Goal: Task Accomplishment & Management: Complete application form

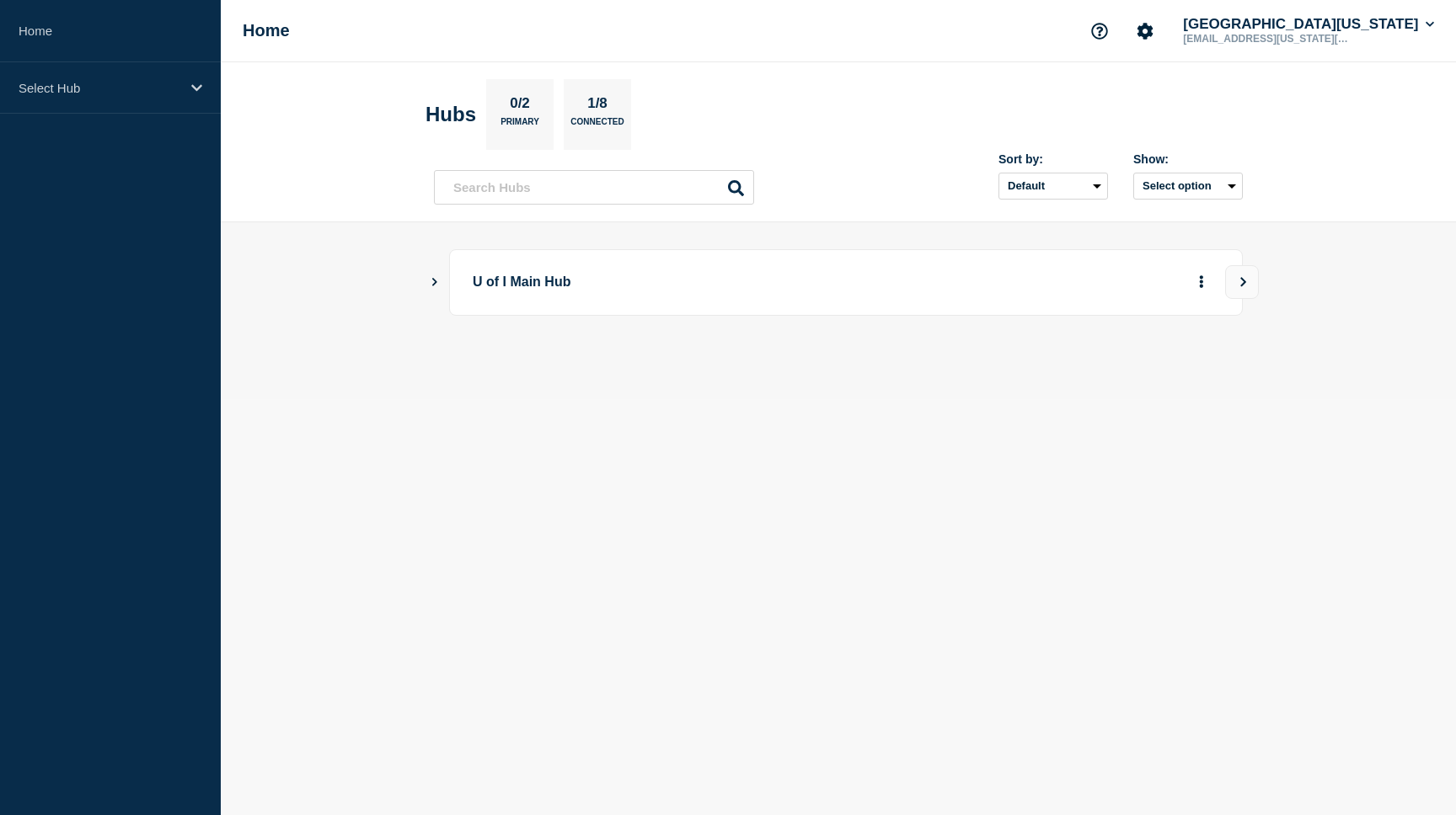
click at [437, 280] on icon "Show Connected Hubs" at bounding box center [434, 281] width 11 height 8
click at [1050, 378] on button "Create incident" at bounding box center [1039, 367] width 101 height 34
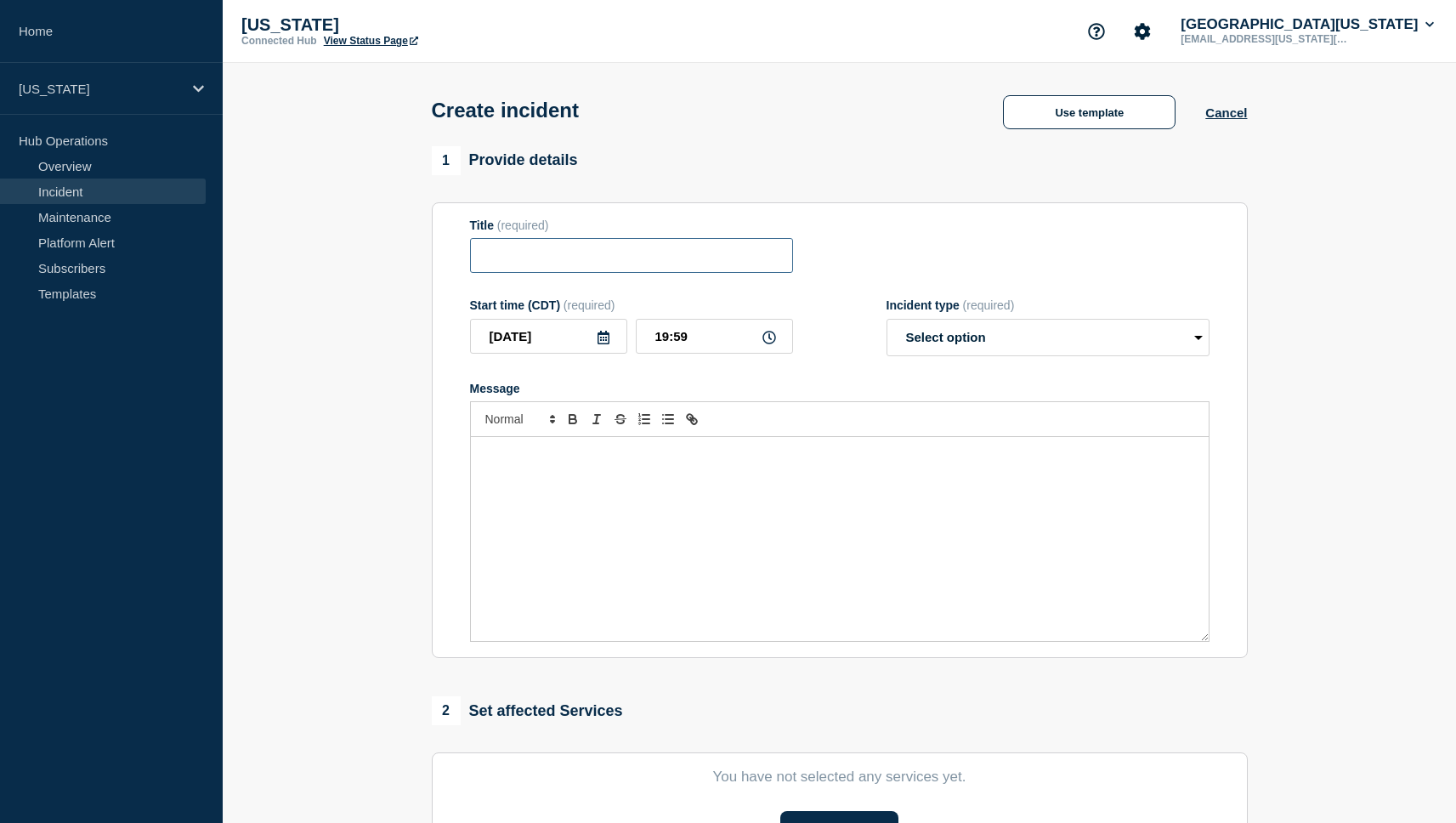
click at [737, 269] on input "Title" at bounding box center [631, 255] width 323 height 35
type input "cPanel Service Disruption"
select select "investigating"
click option "Investigating" at bounding box center [0, 0] width 0 height 0
click at [576, 510] on div "Message" at bounding box center [840, 539] width 738 height 204
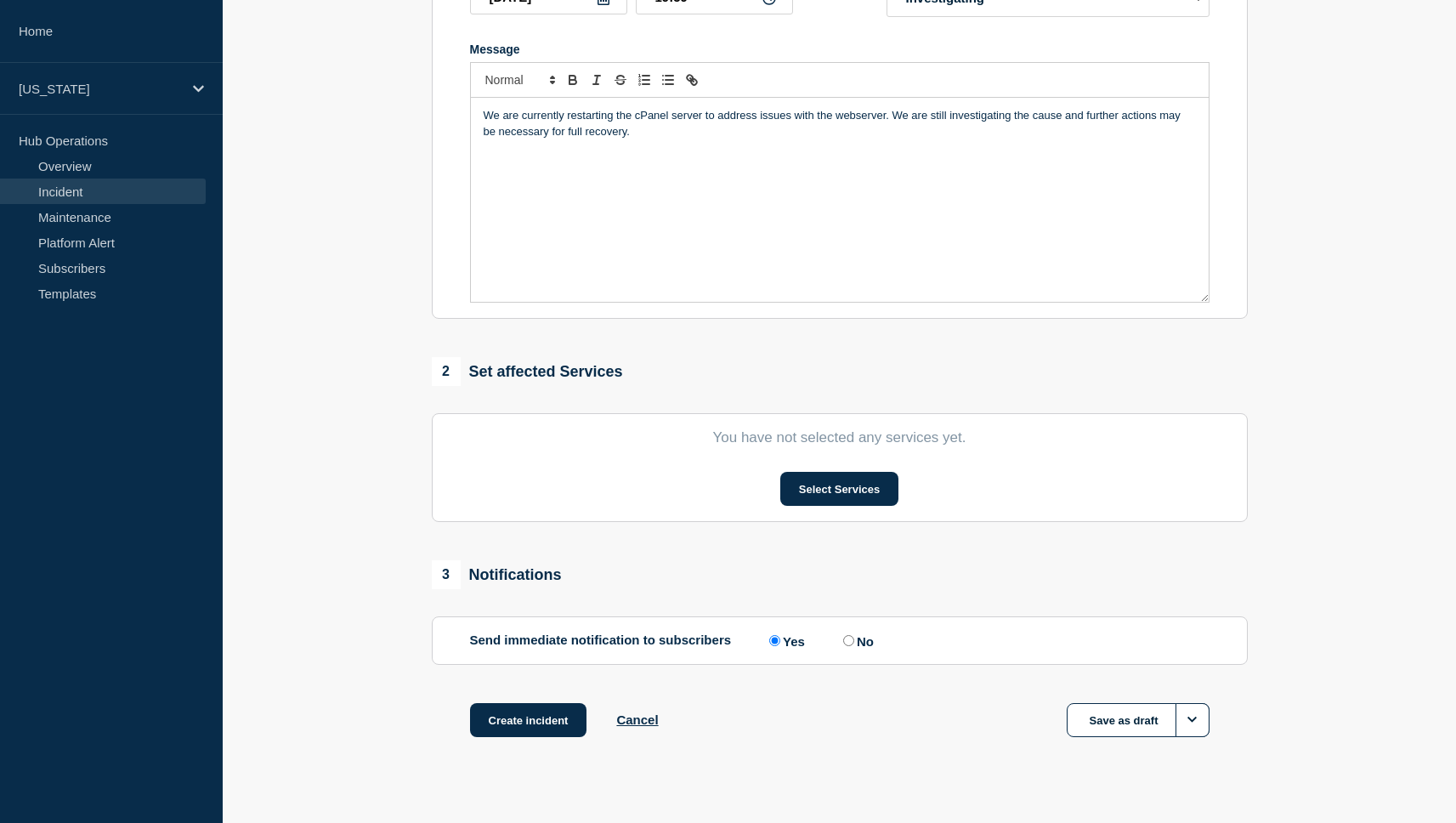
scroll to position [367, 0]
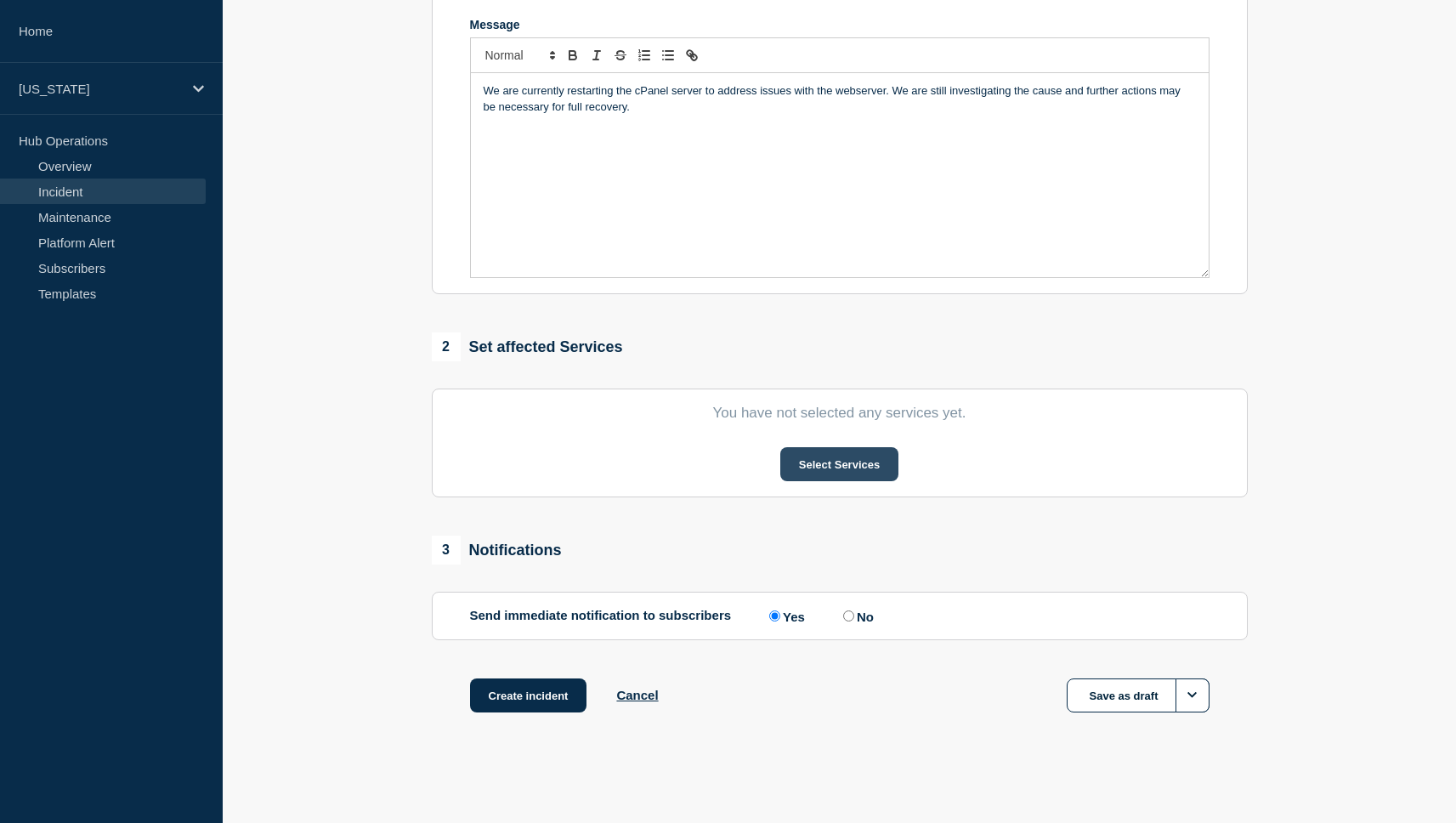
click at [819, 481] on button "Select Services" at bounding box center [839, 465] width 118 height 34
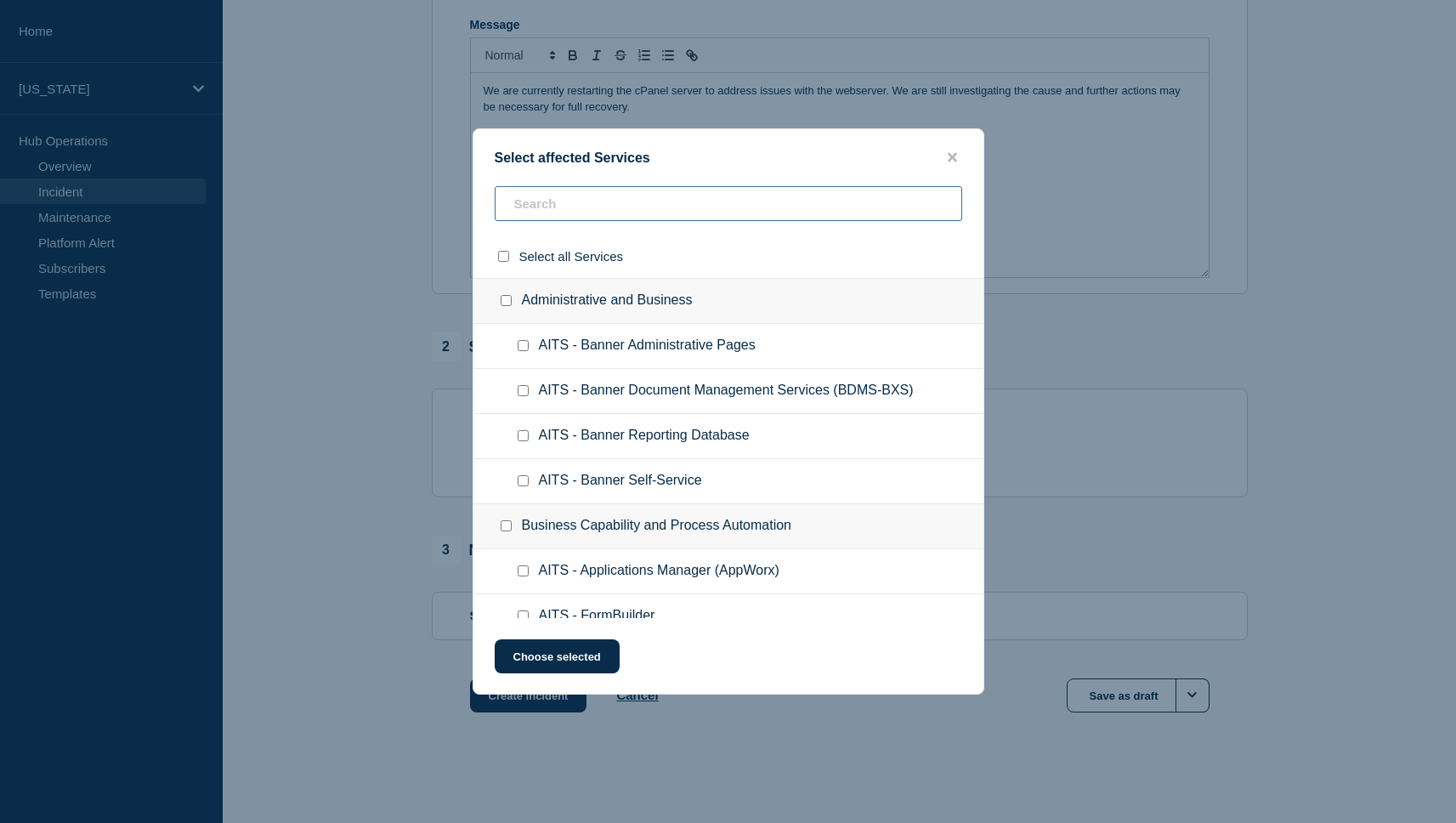
click at [620, 204] on input "text" at bounding box center [728, 203] width 467 height 35
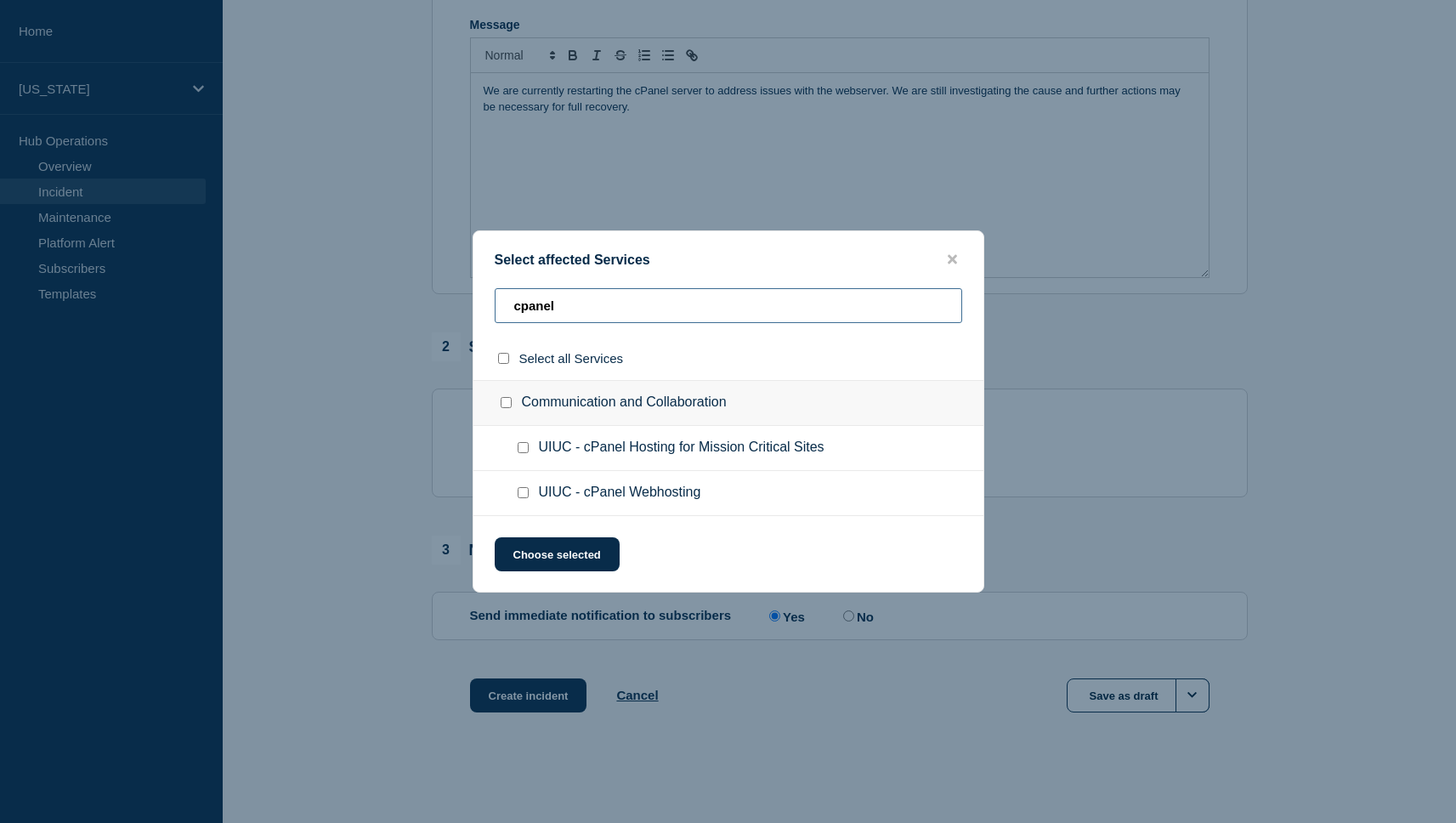
type input "cpanel"
click at [522, 495] on input "UIUC - cPanel Webhosting checkbox" at bounding box center [523, 492] width 11 height 11
checkbox input "true"
click at [538, 559] on button "Choose selected" at bounding box center [557, 554] width 125 height 34
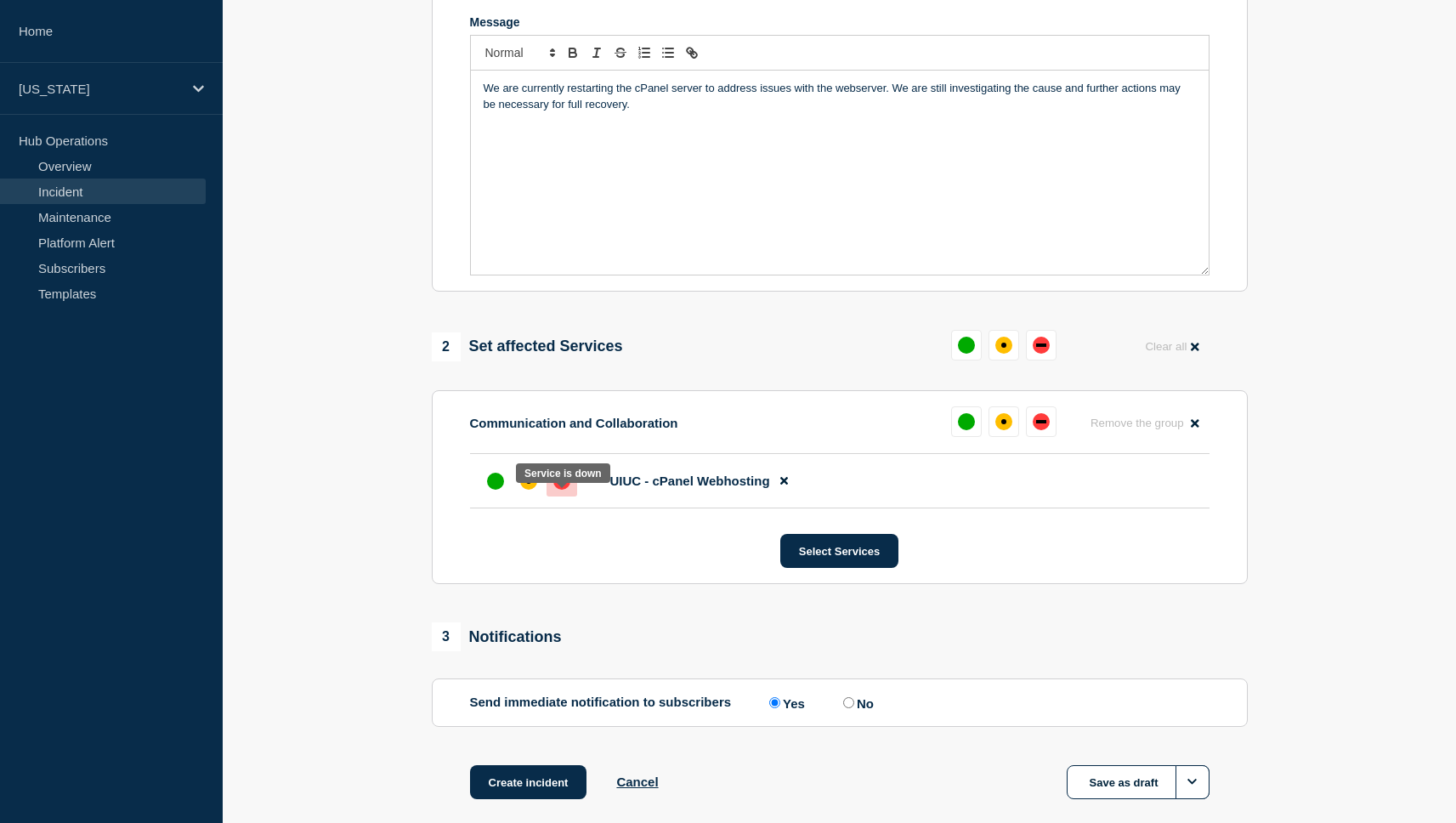
click at [565, 483] on div "down" at bounding box center [562, 481] width 10 height 3
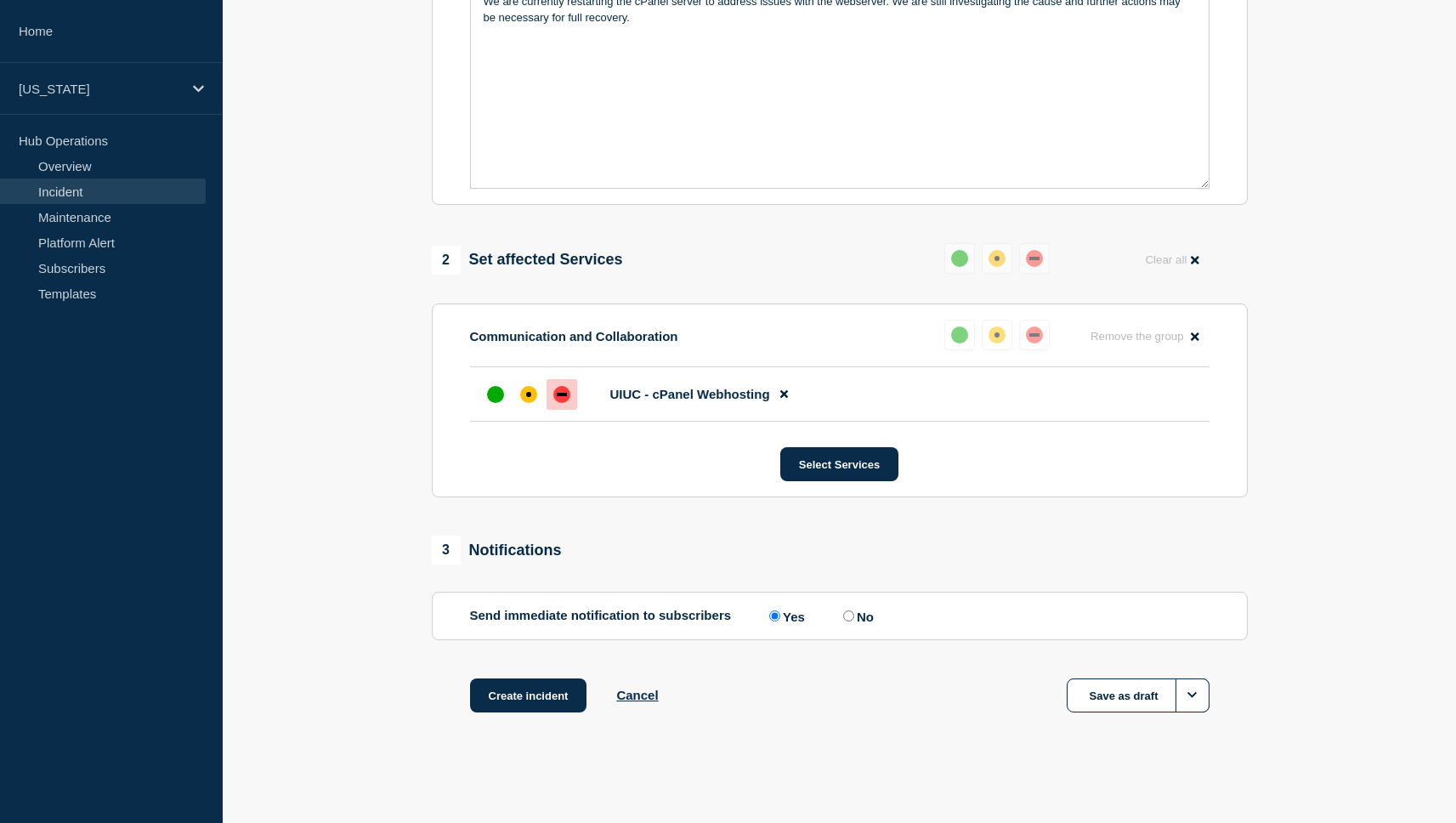
scroll to position [480, 0]
click at [532, 682] on button "Create incident" at bounding box center [529, 696] width 118 height 34
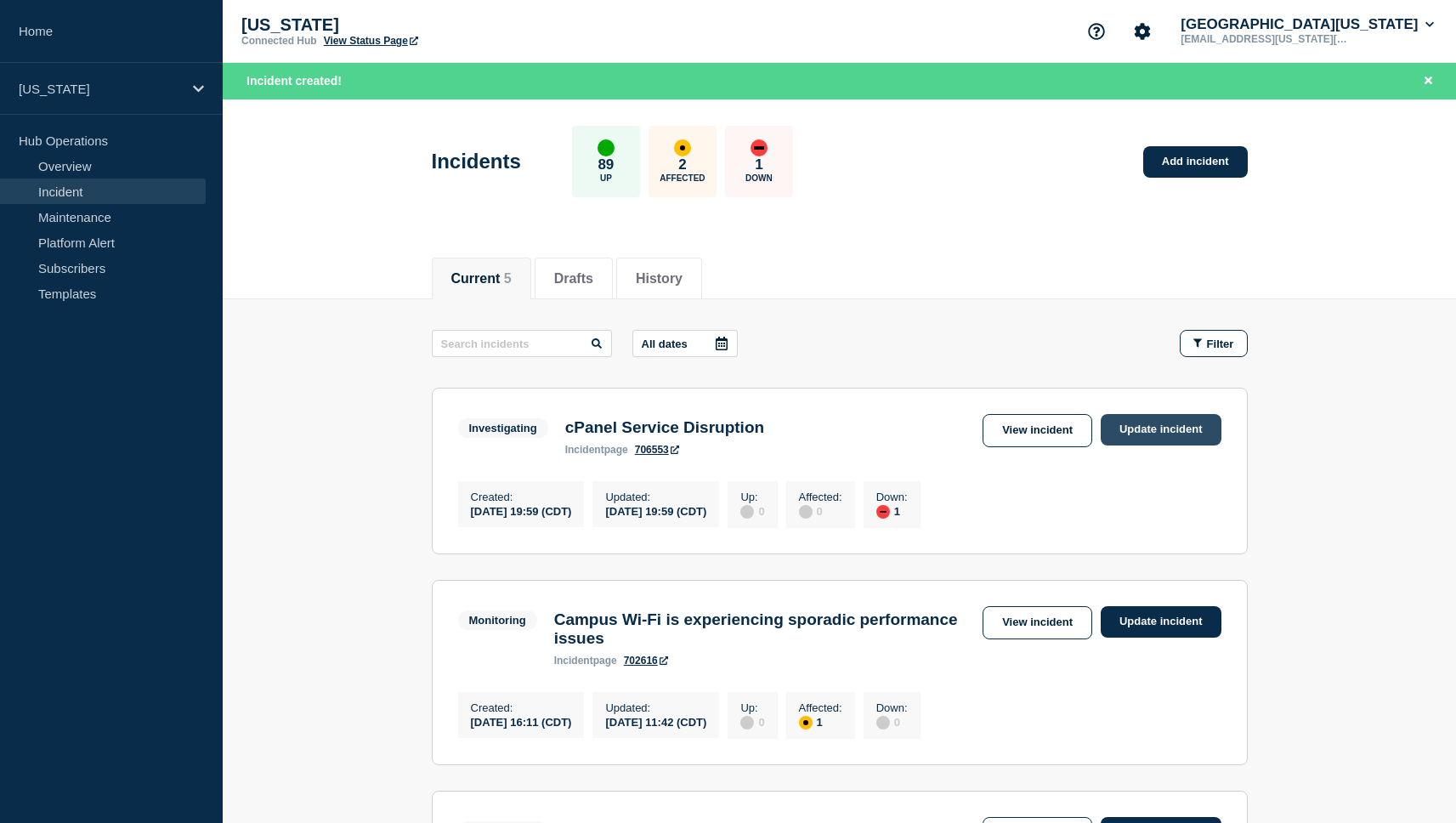
click at [1152, 431] on link "Update incident" at bounding box center [1161, 430] width 121 height 32
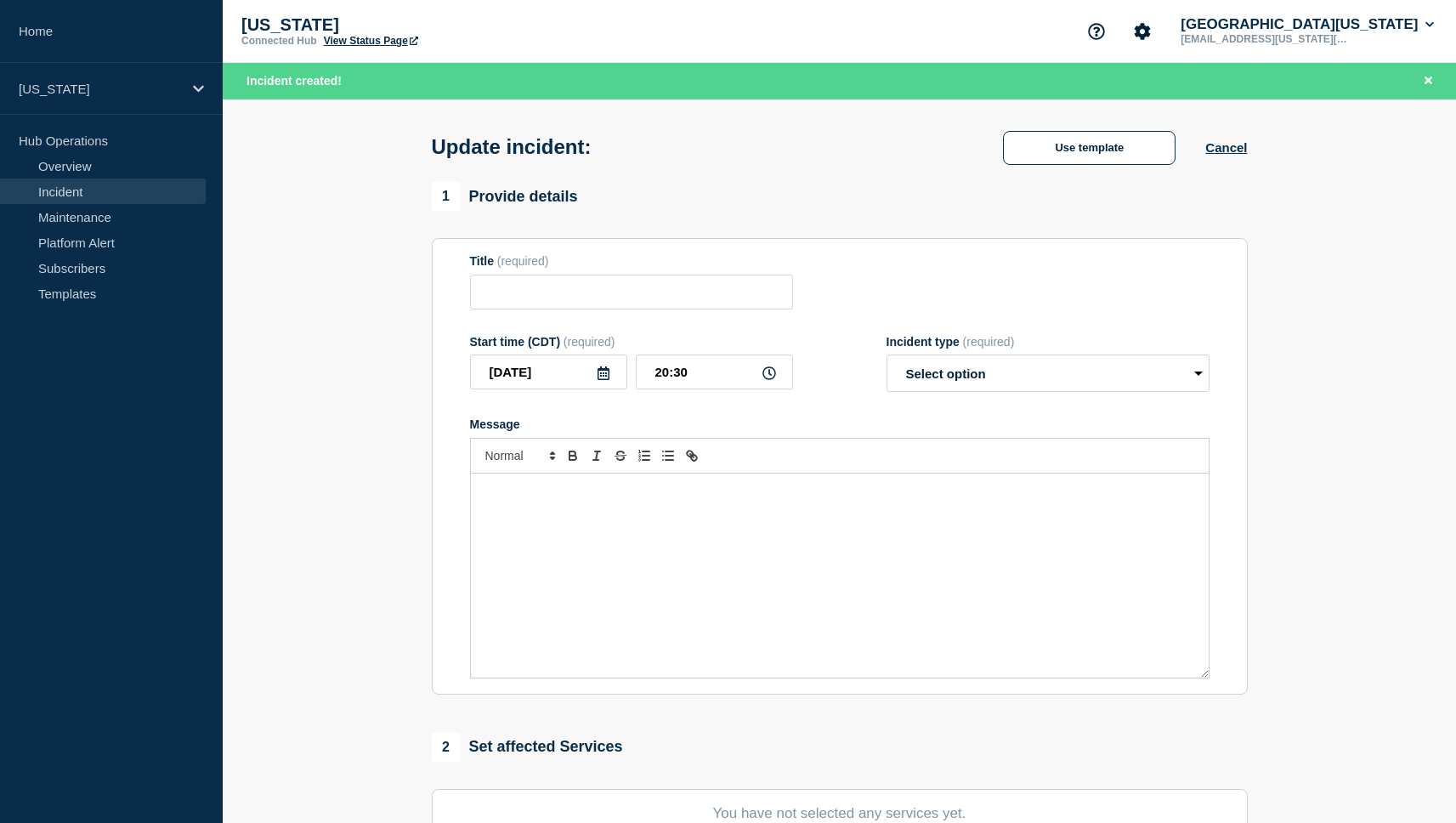
type input "cPanel Service Disruption"
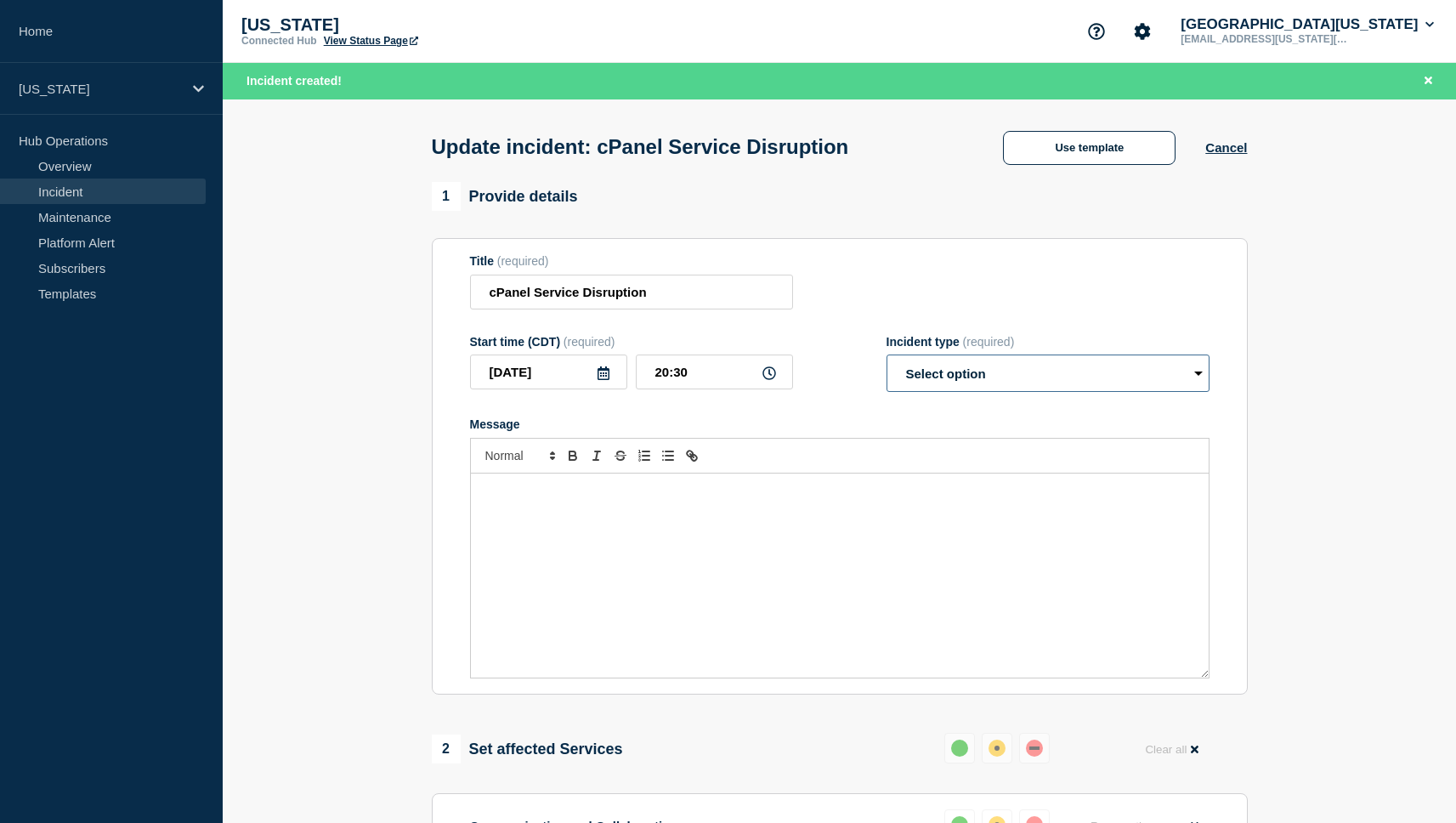
select select "monitoring"
click option "Monitoring" at bounding box center [0, 0] width 0 height 0
click at [785, 540] on div "Message" at bounding box center [840, 575] width 738 height 204
select select "resolved"
click option "Resolved" at bounding box center [0, 0] width 0 height 0
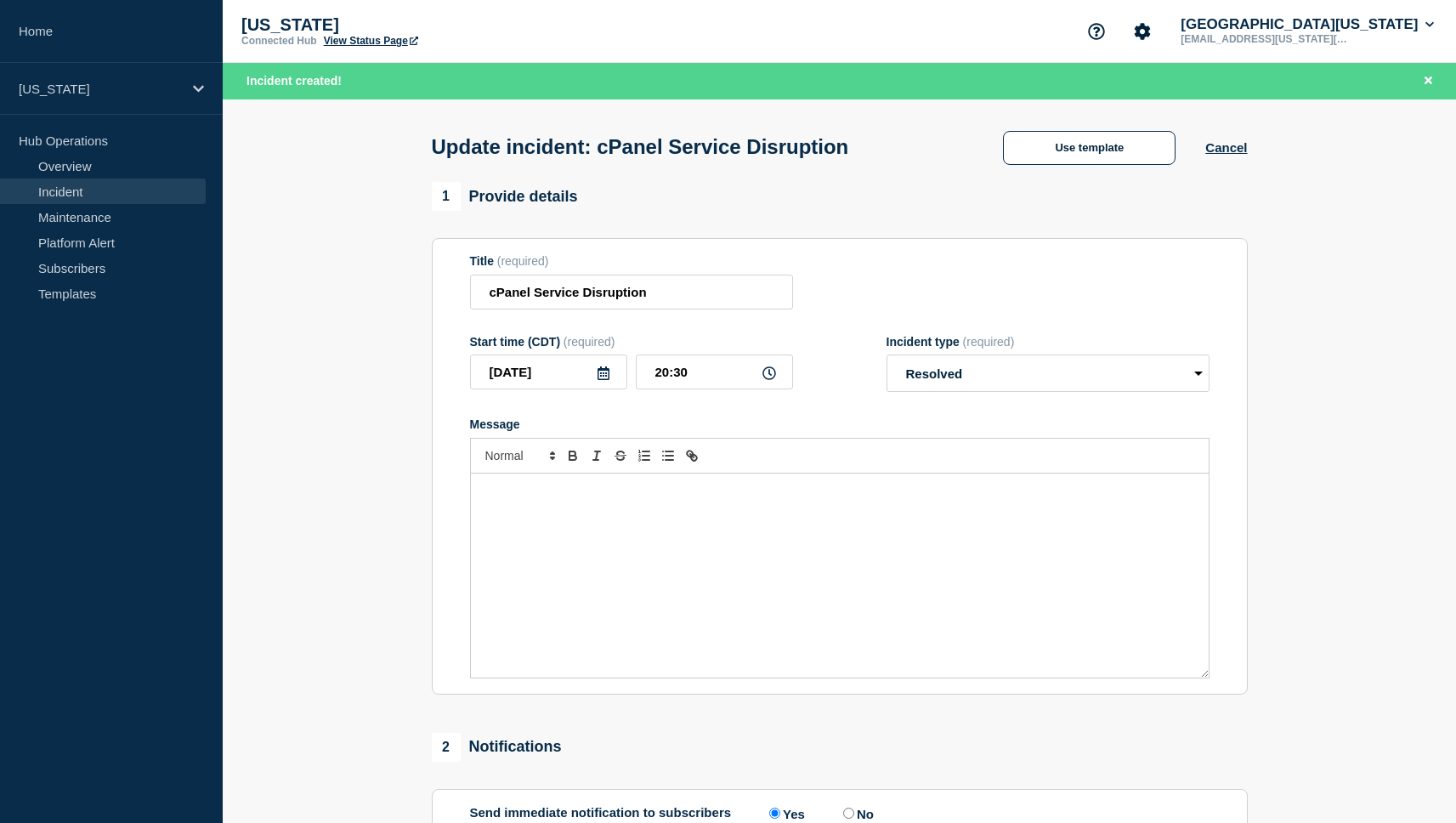
click at [708, 583] on div "Message" at bounding box center [840, 575] width 738 height 204
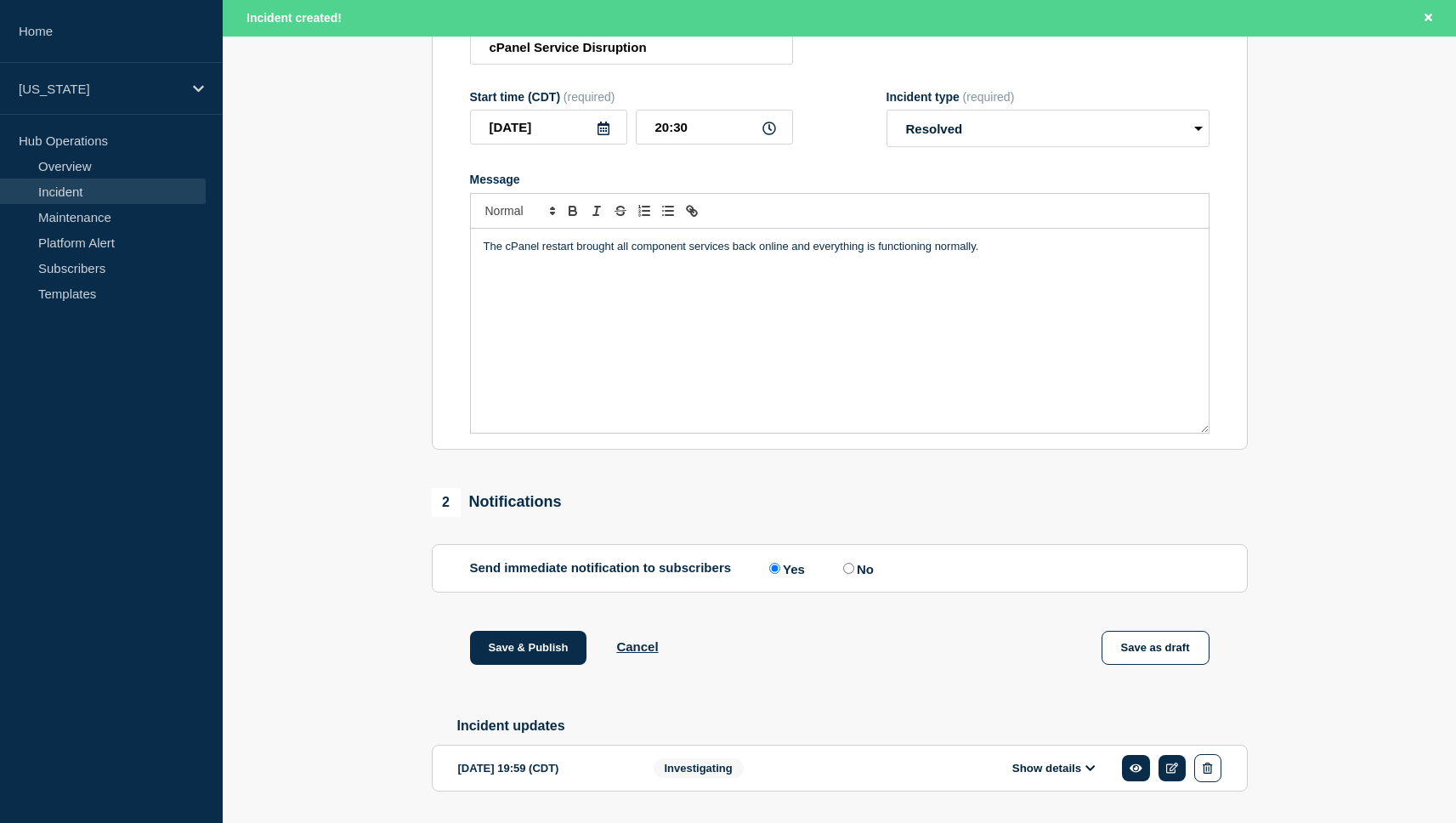
scroll to position [316, 0]
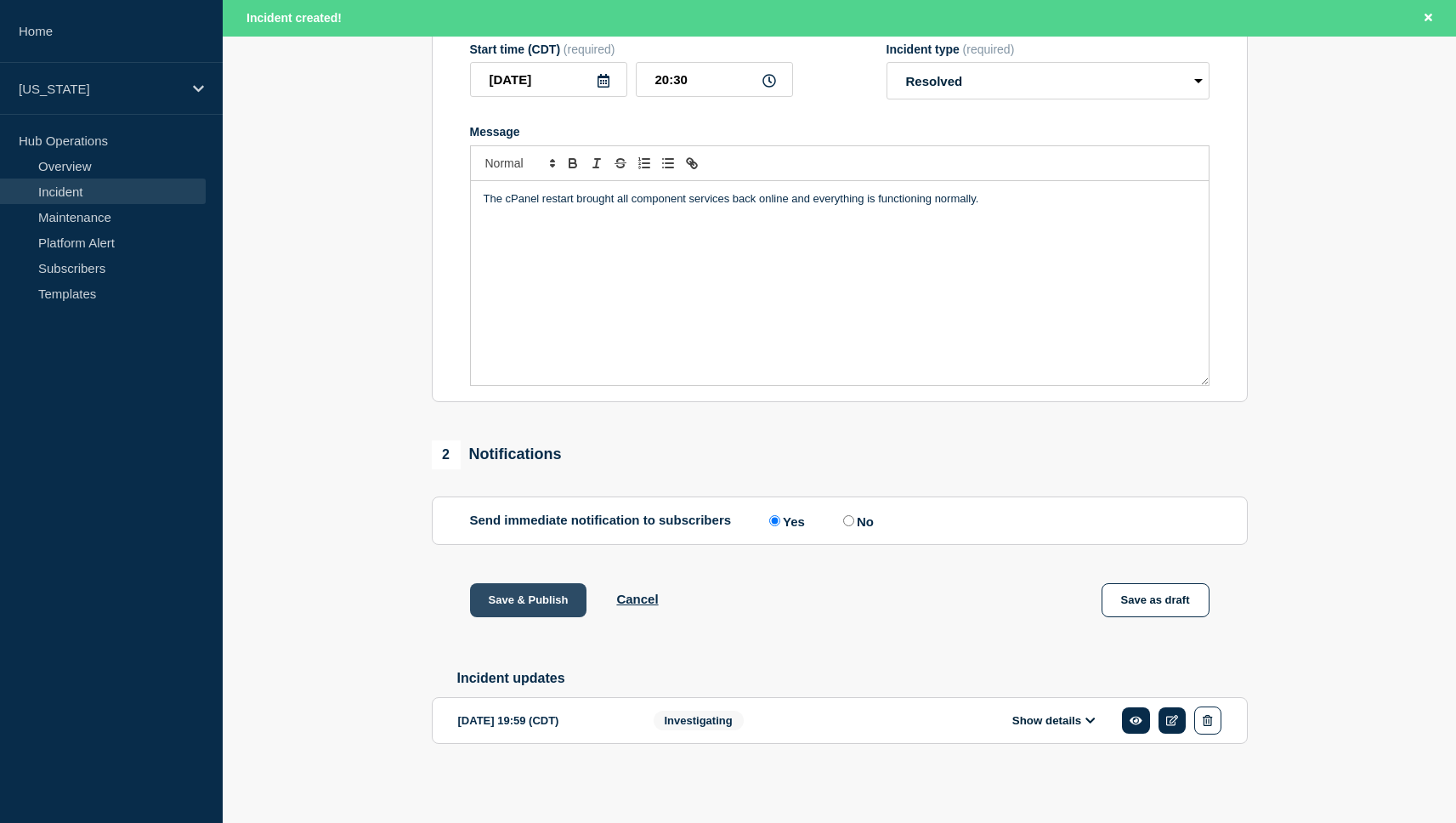
click at [532, 600] on button "Save & Publish" at bounding box center [529, 600] width 118 height 34
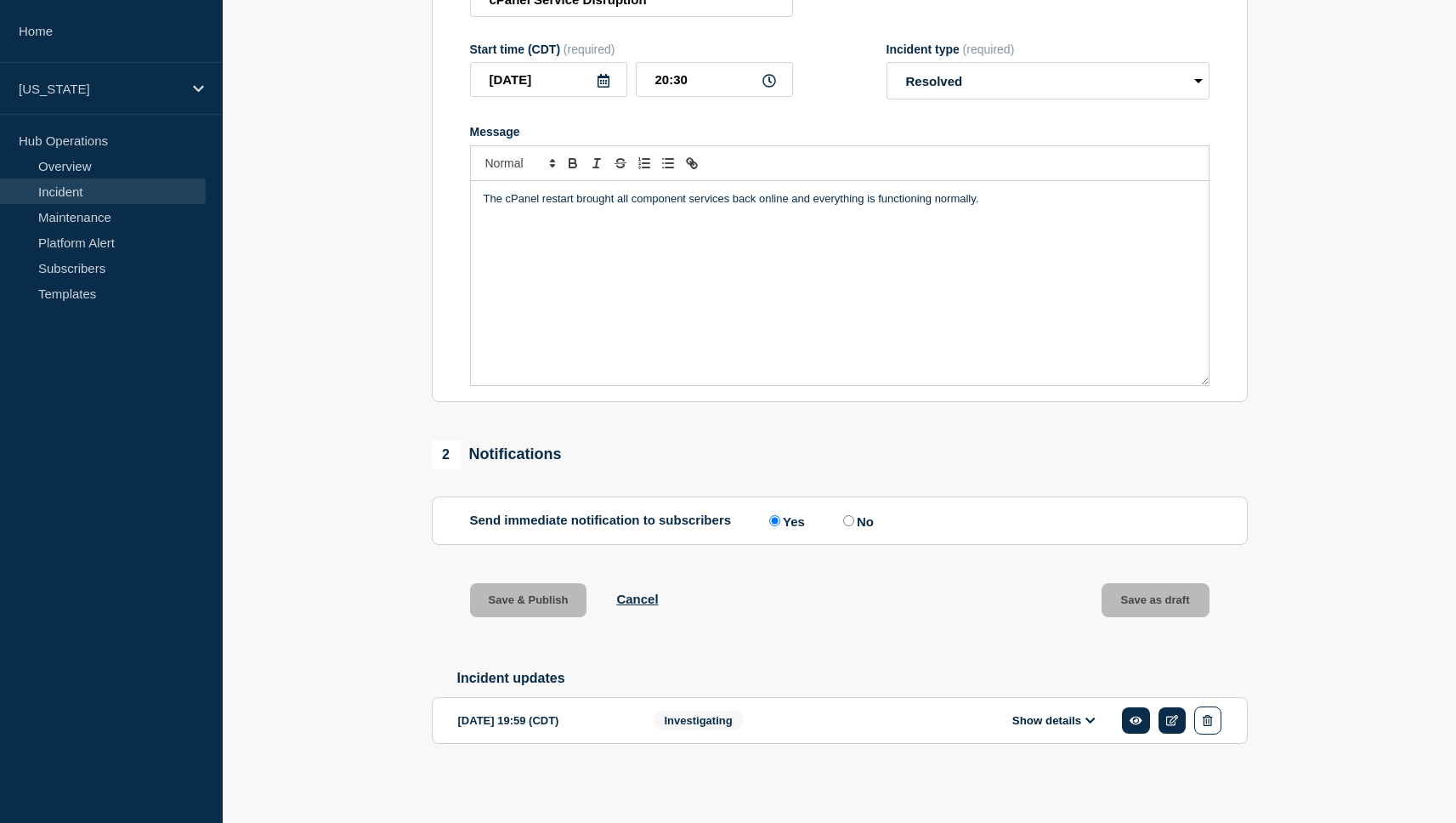
scroll to position [281, 0]
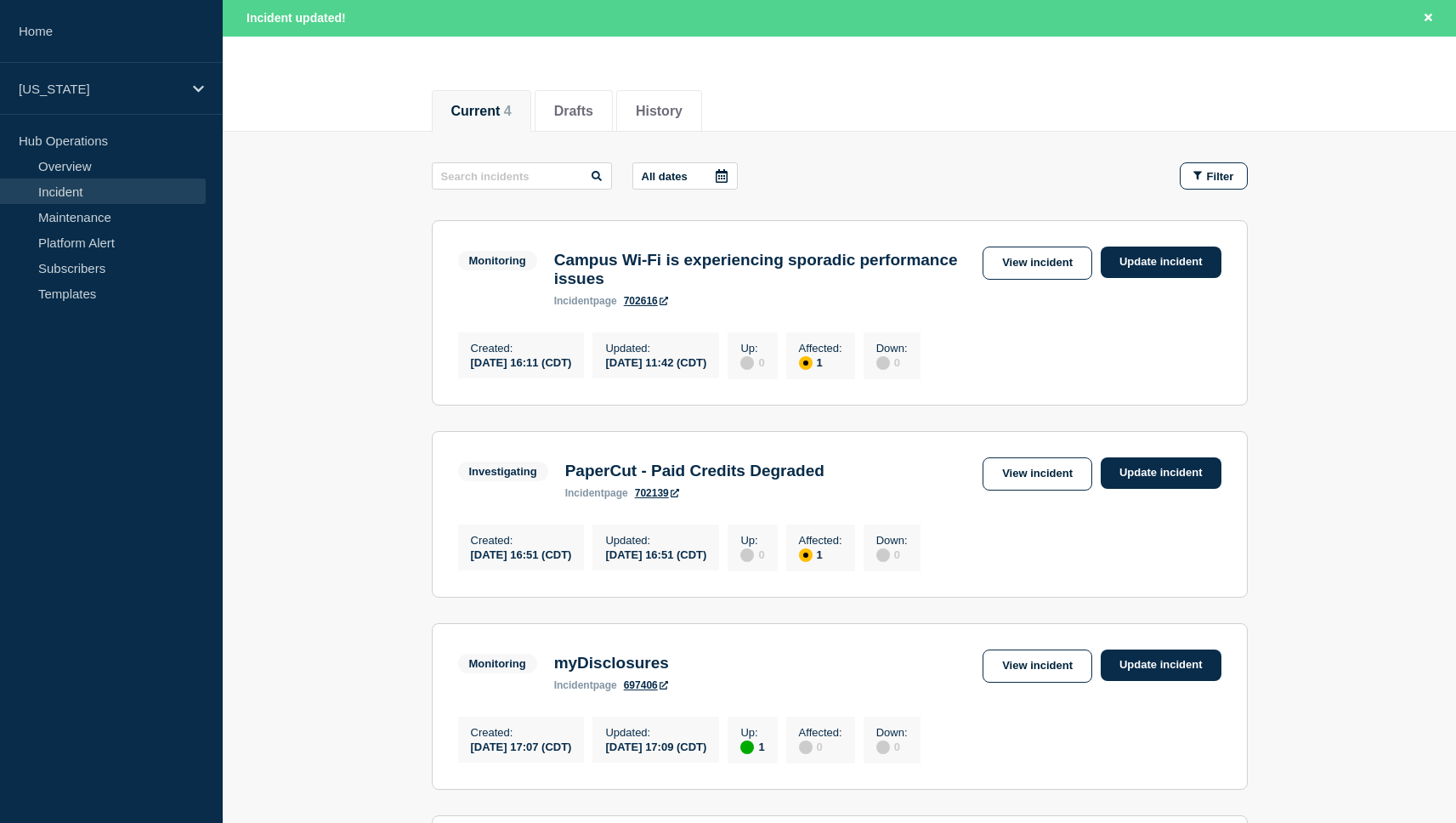
scroll to position [164, 0]
